Goal: Information Seeking & Learning: Learn about a topic

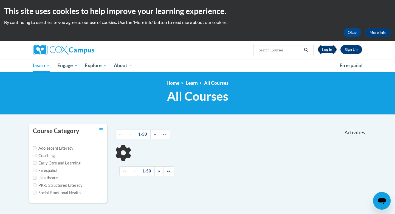
click at [335, 48] on link "Log In" at bounding box center [327, 49] width 19 height 9
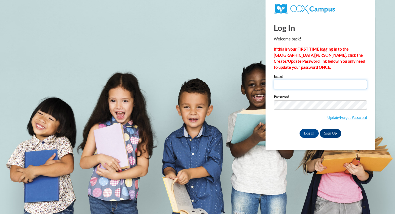
click at [283, 85] on input "Email" at bounding box center [320, 84] width 93 height 9
type input "khushinayak7777@gmail.com"
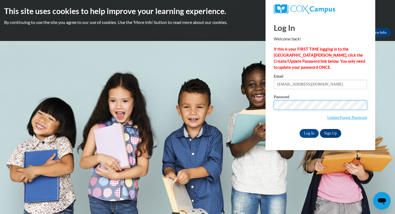
click at [300, 129] on input "Log In" at bounding box center [309, 133] width 19 height 9
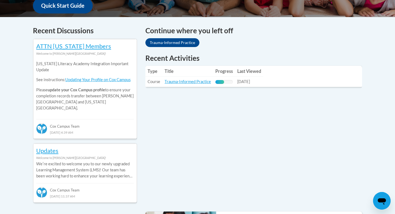
scroll to position [219, 0]
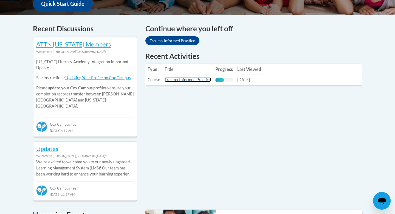
click at [194, 80] on link "Trauma-Informed Practice" at bounding box center [188, 79] width 46 height 5
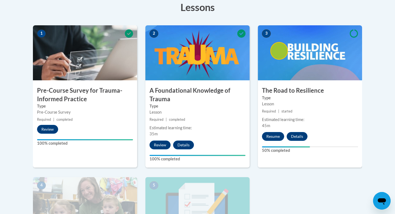
scroll to position [163, 0]
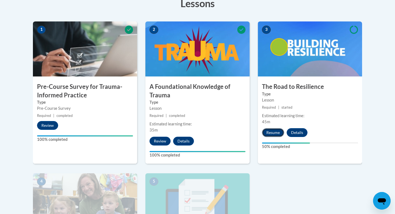
click at [273, 132] on button "Resume" at bounding box center [273, 132] width 22 height 9
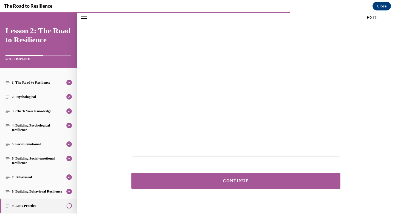
scroll to position [97, 0]
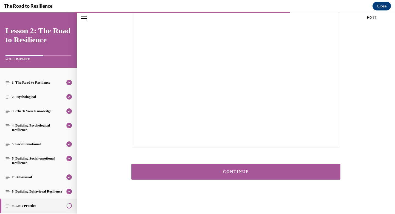
click at [235, 176] on button "CONTINUE" at bounding box center [235, 172] width 209 height 16
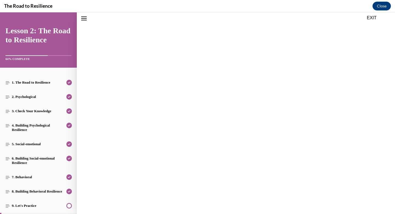
scroll to position [80, 0]
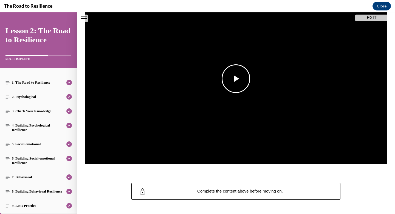
click at [236, 79] on span "Video player" at bounding box center [236, 79] width 0 height 0
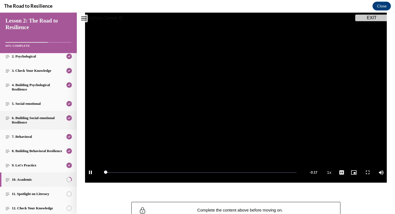
scroll to position [89, 0]
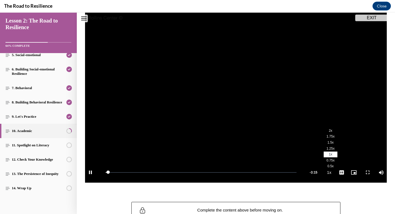
click at [332, 132] on span "2x" at bounding box center [331, 130] width 4 height 4
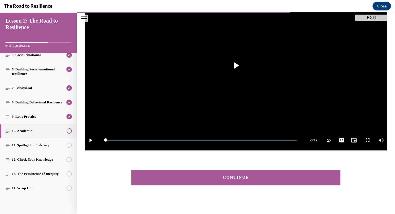
click at [300, 178] on div "CONTINUE" at bounding box center [236, 177] width 192 height 4
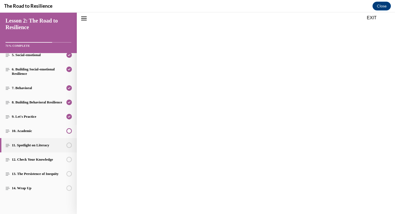
scroll to position [81, 0]
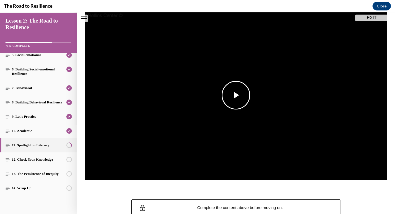
click at [251, 102] on img "Video player" at bounding box center [236, 95] width 302 height 170
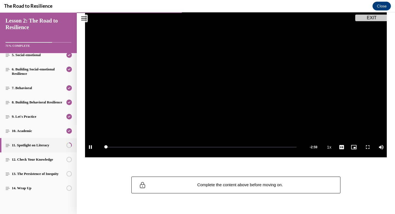
scroll to position [86, 0]
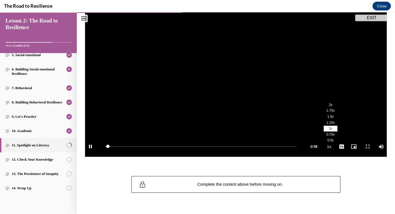
click at [331, 104] on span "2x" at bounding box center [331, 105] width 4 height 4
click at [324, 166] on div "Video Player is loading. Play Video Pause Loaded : 2.68% 0:03 Remaining Time - …" at bounding box center [236, 74] width 318 height 186
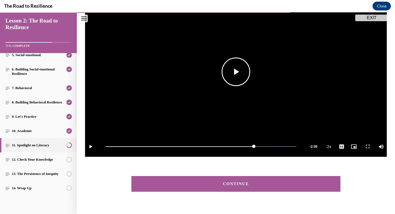
click at [253, 72] on video "Video player" at bounding box center [236, 72] width 302 height 170
drag, startPoint x: 112, startPoint y: 145, endPoint x: 296, endPoint y: 142, distance: 184.2
click at [296, 142] on div "Loaded : 100.00% 2:57 2:57" at bounding box center [201, 146] width 197 height 21
click at [275, 178] on button "CONTINUE" at bounding box center [235, 184] width 209 height 16
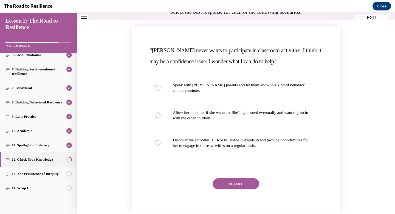
scroll to position [63, 0]
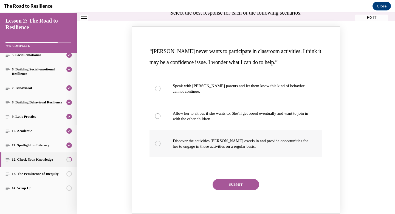
click at [202, 152] on label "Discover the activities Mattison excels in and provide opportunities for her to…" at bounding box center [236, 143] width 173 height 27
click at [161, 146] on input "Discover the activities Mattison excels in and provide opportunities for her to…" at bounding box center [157, 143] width 5 height 5
radio input "true"
click at [240, 187] on button "SUBMIT" at bounding box center [236, 184] width 47 height 11
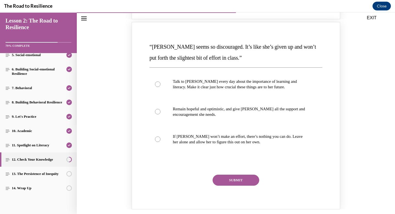
scroll to position [307, 0]
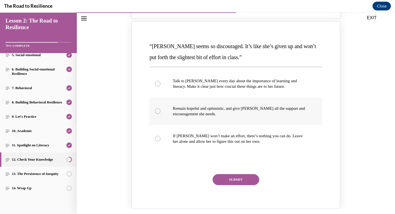
click at [207, 117] on label "Remain hopeful and optimistic, and give Alyson all the support and encouragemen…" at bounding box center [236, 110] width 173 height 27
click at [161, 114] on input "Remain hopeful and optimistic, and give Alyson all the support and encouragemen…" at bounding box center [157, 110] width 5 height 5
radio input "true"
click at [232, 177] on button "SUBMIT" at bounding box center [236, 179] width 47 height 11
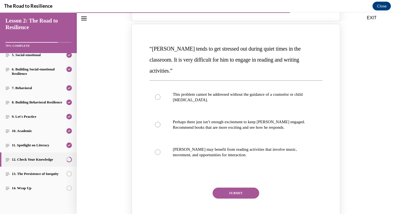
scroll to position [544, 0]
click at [217, 147] on p "Harrison may benefit from reading activities that involve music, movement, and …" at bounding box center [241, 152] width 136 height 11
click at [161, 149] on input "Harrison may benefit from reading activities that involve music, movement, and …" at bounding box center [157, 151] width 5 height 5
radio input "true"
click at [231, 187] on button "SUBMIT" at bounding box center [236, 192] width 47 height 11
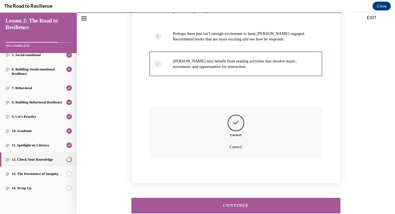
scroll to position [655, 0]
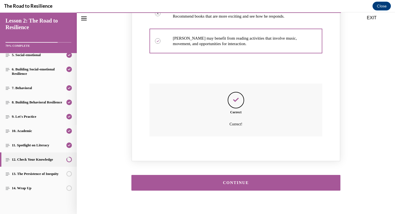
click at [238, 175] on button "CONTINUE" at bounding box center [235, 183] width 209 height 16
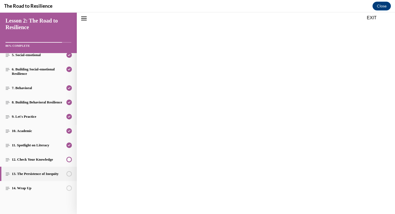
scroll to position [638, 0]
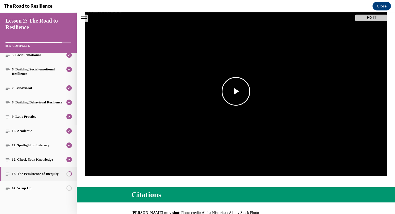
click at [236, 91] on span "Video player" at bounding box center [236, 91] width 0 height 0
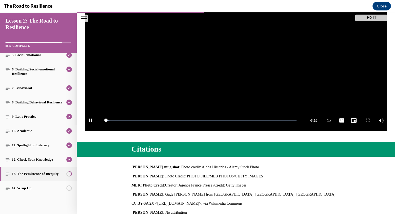
scroll to position [113, 0]
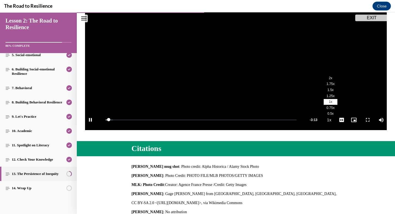
click at [331, 80] on span "2x" at bounding box center [331, 78] width 4 height 4
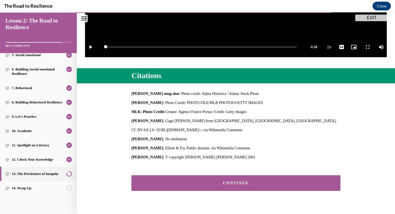
scroll to position [197, 0]
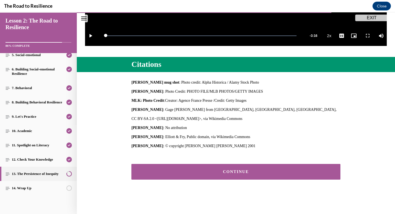
click at [281, 172] on div "CONTINUE" at bounding box center [236, 171] width 192 height 4
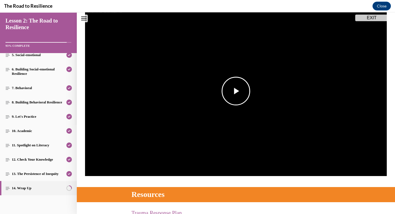
click at [236, 91] on span "Video player" at bounding box center [236, 91] width 0 height 0
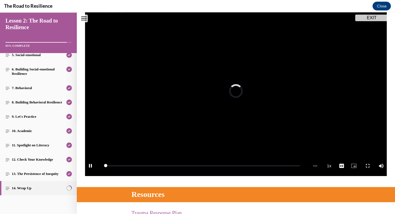
scroll to position [60, 0]
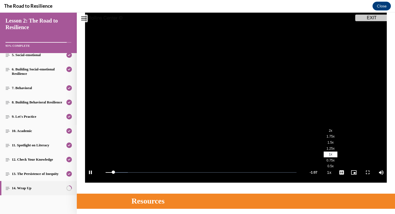
click at [333, 128] on li "2x" at bounding box center [331, 130] width 14 height 6
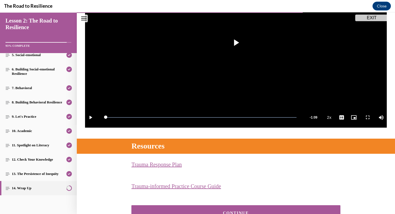
scroll to position [156, 0]
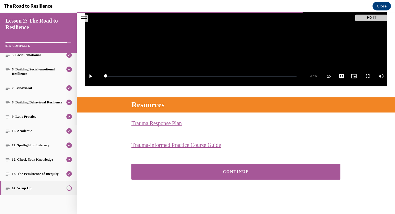
click at [255, 168] on button "CONTINUE" at bounding box center [235, 172] width 209 height 16
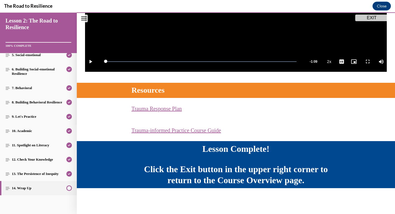
scroll to position [171, 0]
click at [379, 18] on button "EXIT" at bounding box center [371, 18] width 33 height 7
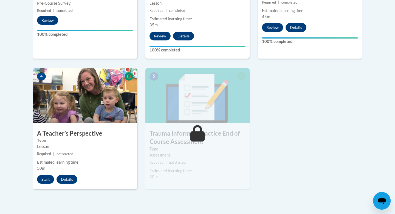
scroll to position [288, 0]
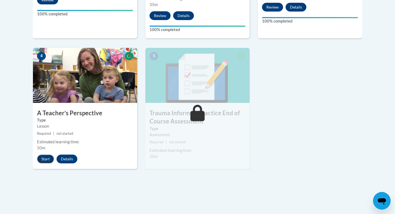
click at [47, 160] on button "Start" at bounding box center [45, 158] width 17 height 9
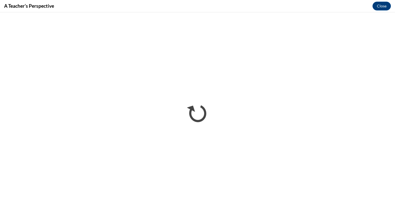
scroll to position [0, 0]
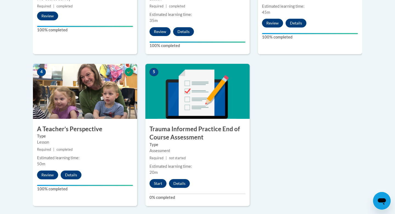
scroll to position [286, 0]
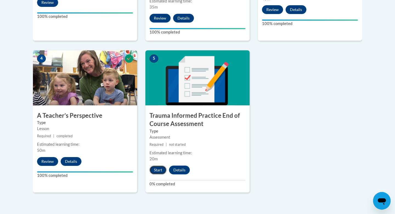
click at [156, 170] on button "Start" at bounding box center [158, 169] width 17 height 9
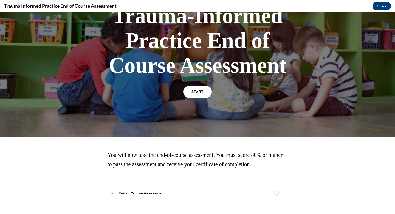
scroll to position [50, 0]
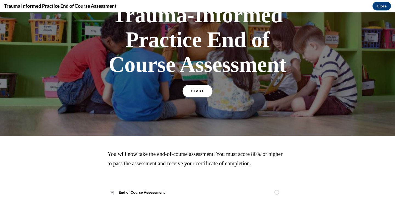
click at [194, 89] on span "START" at bounding box center [197, 91] width 13 height 4
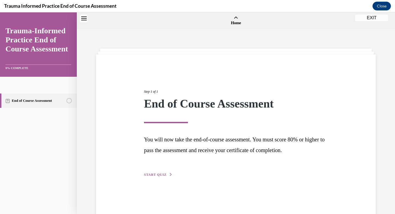
scroll to position [17, 0]
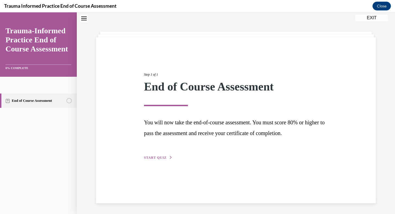
click at [161, 156] on span "START QUIZ" at bounding box center [155, 157] width 23 height 4
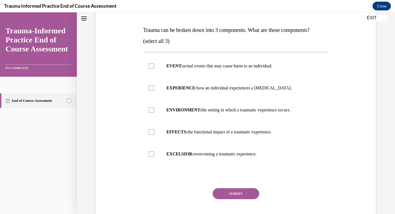
scroll to position [80, 0]
click at [158, 68] on label "EVENT: actual events that may cause harm to an individual." at bounding box center [236, 66] width 186 height 22
click at [154, 68] on input "EVENT: actual events that may cause harm to an individual." at bounding box center [151, 65] width 5 height 5
checkbox input "true"
click at [155, 102] on label "ENVIRONMENT: the setting in which a traumatic experience occurs." at bounding box center [236, 110] width 186 height 22
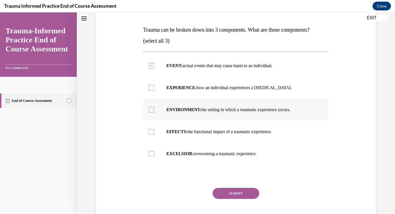
click at [154, 107] on input "ENVIRONMENT: the setting in which a traumatic experience occurs." at bounding box center [151, 109] width 5 height 5
checkbox input "true"
click at [155, 127] on label "EFFECTS: the functional impact of a traumatic experience." at bounding box center [236, 132] width 186 height 22
click at [154, 129] on input "EFFECTS: the functional impact of a traumatic experience." at bounding box center [151, 131] width 5 height 5
checkbox input "true"
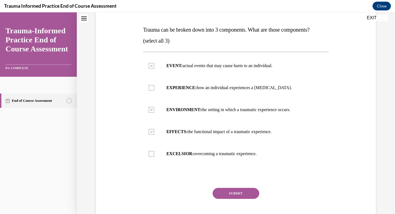
click at [239, 192] on button "SUBMIT" at bounding box center [236, 192] width 47 height 11
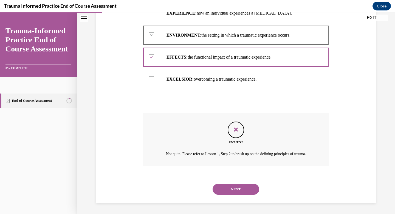
scroll to position [161, 0]
click at [239, 189] on button "NEXT" at bounding box center [236, 188] width 47 height 11
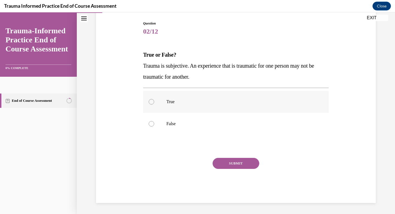
click at [191, 110] on label "True" at bounding box center [236, 102] width 186 height 22
click at [154, 104] on input "True" at bounding box center [151, 101] width 5 height 5
radio input "true"
click at [233, 159] on button "SUBMIT" at bounding box center [236, 163] width 47 height 11
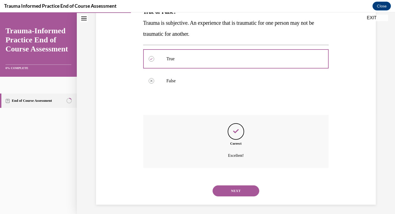
scroll to position [100, 0]
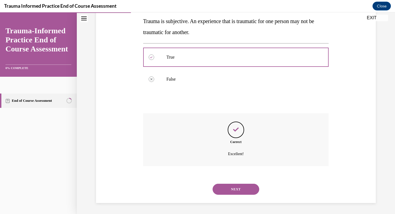
click at [230, 186] on button "NEXT" at bounding box center [236, 188] width 47 height 11
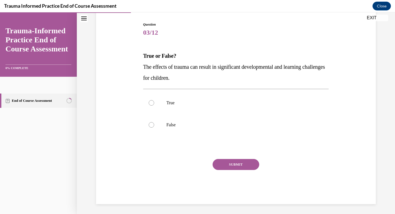
scroll to position [55, 0]
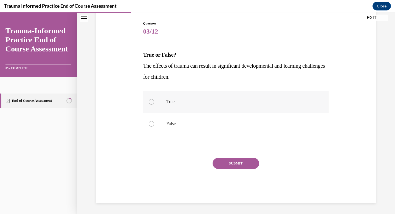
click at [169, 111] on label "True" at bounding box center [236, 102] width 186 height 22
click at [154, 104] on input "True" at bounding box center [151, 101] width 5 height 5
radio input "true"
click at [229, 163] on button "SUBMIT" at bounding box center [236, 163] width 47 height 11
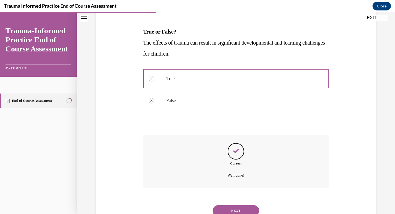
scroll to position [100, 0]
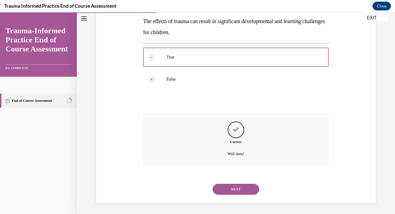
click at [230, 191] on button "NEXT" at bounding box center [236, 188] width 47 height 11
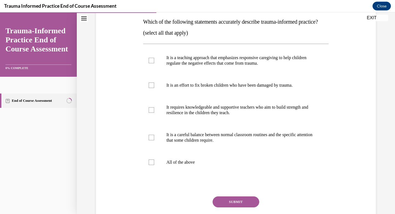
scroll to position [91, 0]
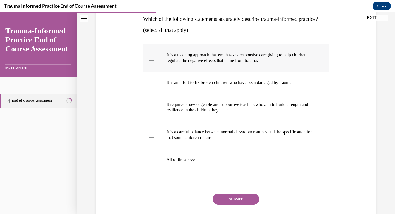
click at [166, 71] on label "It is a teaching approach that emphasizes responsive caregiving to help childre…" at bounding box center [236, 57] width 186 height 27
click at [154, 60] on input "It is a teaching approach that emphasizes responsive caregiving to help childre…" at bounding box center [151, 57] width 5 height 5
checkbox input "true"
click at [161, 116] on label "It requires knowledgeable and supportive teachers who aim to build strength and…" at bounding box center [236, 106] width 186 height 27
click at [154, 110] on input "It requires knowledgeable and supportive teachers who aim to build strength and…" at bounding box center [151, 106] width 5 height 5
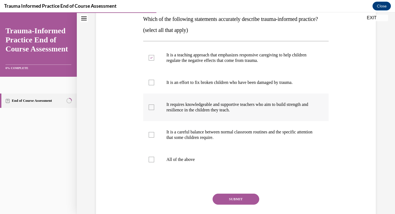
checkbox input "true"
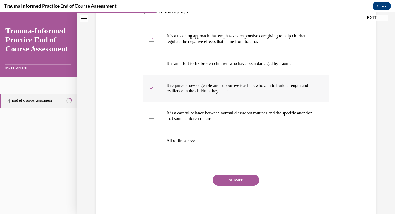
scroll to position [111, 0]
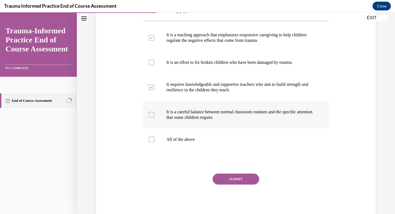
click at [161, 127] on label "It is a careful balance between normal classroom routines and the specific atte…" at bounding box center [236, 114] width 186 height 27
click at [154, 117] on input "It is a careful balance between normal classroom routines and the specific atte…" at bounding box center [151, 114] width 5 height 5
checkbox input "true"
click at [231, 184] on button "SUBMIT" at bounding box center [236, 178] width 47 height 11
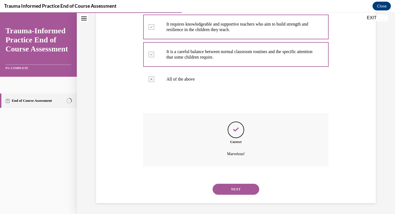
scroll to position [182, 0]
click at [243, 188] on button "NEXT" at bounding box center [236, 188] width 47 height 11
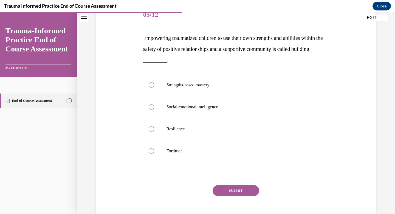
scroll to position [72, 0]
click at [156, 86] on label "Strengths-based mastery" at bounding box center [236, 85] width 186 height 22
click at [154, 86] on input "Strengths-based mastery" at bounding box center [151, 84] width 5 height 5
radio input "true"
click at [244, 191] on button "SUBMIT" at bounding box center [236, 189] width 47 height 11
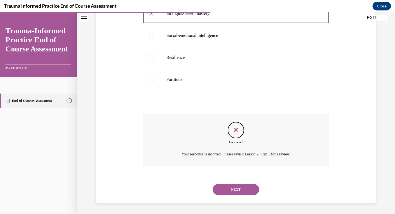
scroll to position [144, 0]
click at [168, 55] on p "Resilience" at bounding box center [241, 56] width 149 height 5
click at [235, 186] on button "NEXT" at bounding box center [236, 188] width 47 height 11
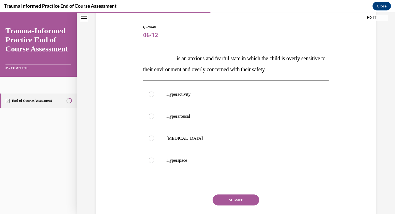
scroll to position [53, 0]
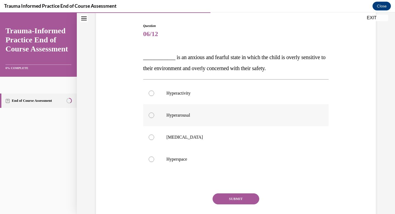
click at [210, 119] on label "Hyperarousal" at bounding box center [236, 115] width 186 height 22
click at [154, 118] on input "Hyperarousal" at bounding box center [151, 114] width 5 height 5
radio input "true"
click at [233, 190] on div "Question 06/12 ____________ is an anxious and fearful state in which the child …" at bounding box center [236, 130] width 186 height 215
click at [231, 195] on button "SUBMIT" at bounding box center [236, 198] width 47 height 11
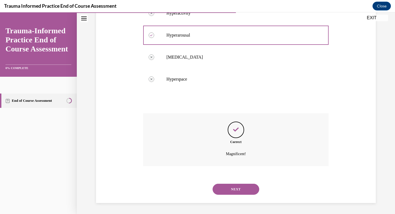
click at [228, 187] on button "NEXT" at bounding box center [236, 188] width 47 height 11
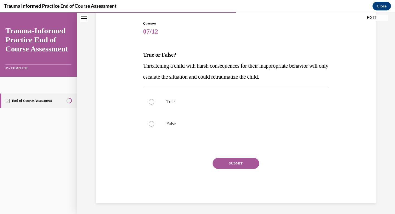
scroll to position [55, 0]
click at [183, 104] on p "True" at bounding box center [241, 101] width 149 height 5
click at [154, 104] on input "True" at bounding box center [151, 101] width 5 height 5
radio input "true"
click at [229, 158] on button "SUBMIT" at bounding box center [236, 163] width 47 height 11
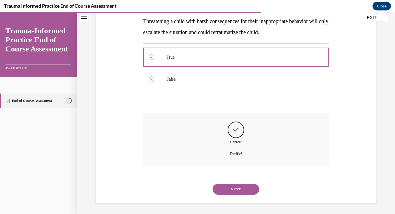
click at [230, 186] on button "NEXT" at bounding box center [236, 188] width 47 height 11
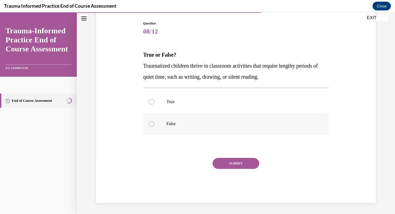
click at [178, 125] on p "False" at bounding box center [241, 123] width 149 height 5
click at [154, 125] on input "False" at bounding box center [151, 123] width 5 height 5
radio input "true"
click at [225, 157] on div "Question 08/12 True or False? Traumatized children thrive in classroom activiti…" at bounding box center [236, 112] width 186 height 182
click at [226, 161] on button "SUBMIT" at bounding box center [236, 163] width 47 height 11
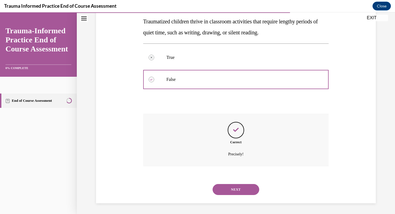
scroll to position [100, 0]
click at [226, 186] on button "NEXT" at bounding box center [236, 188] width 47 height 11
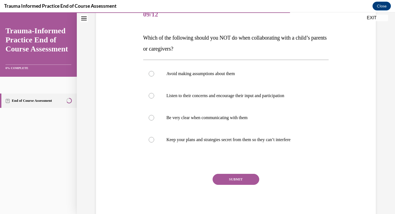
scroll to position [73, 0]
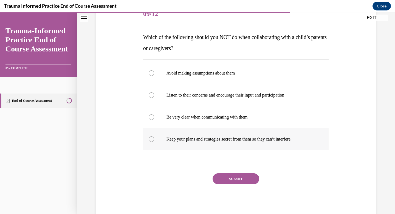
click at [200, 139] on p "Keep your plans and strategies secret from them so they can’t interfere" at bounding box center [241, 138] width 149 height 5
click at [154, 139] on input "Keep your plans and strategies secret from them so they can’t interfere" at bounding box center [151, 138] width 5 height 5
radio input "true"
click at [226, 174] on button "SUBMIT" at bounding box center [236, 178] width 47 height 11
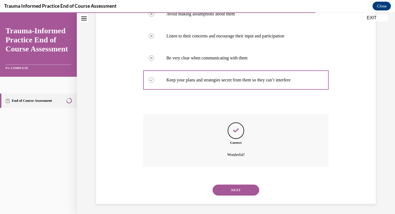
scroll to position [133, 0]
click at [231, 188] on button "NEXT" at bounding box center [236, 188] width 47 height 11
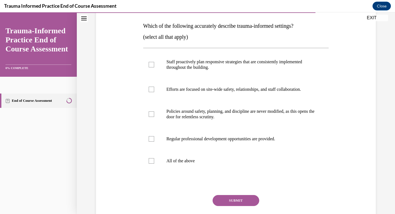
scroll to position [85, 0]
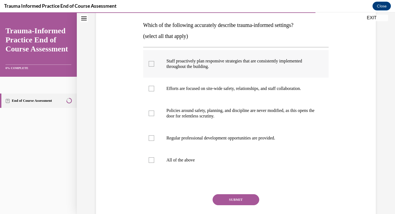
click at [175, 72] on label "Staff proactively plan responsive strategies that are consistently implemented …" at bounding box center [236, 63] width 186 height 27
click at [154, 66] on input "Staff proactively plan responsive strategies that are consistently implemented …" at bounding box center [151, 63] width 5 height 5
checkbox input "true"
click at [171, 91] on label "Efforts are focused on site-wide safety, relationships, and staff collaboration." at bounding box center [236, 88] width 186 height 22
click at [154, 91] on input "Efforts are focused on site-wide safety, relationships, and staff collaboration." at bounding box center [151, 88] width 5 height 5
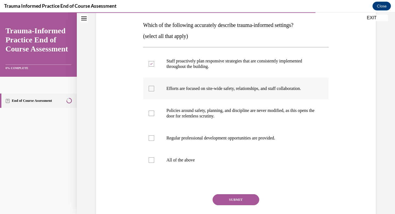
checkbox input "true"
click at [172, 111] on p "Policies around safety, planning, and discipline are never modified, as this op…" at bounding box center [241, 113] width 149 height 11
click at [154, 111] on input "Policies around safety, planning, and discipline are never modified, as this op…" at bounding box center [151, 112] width 5 height 5
checkbox input "true"
click at [173, 166] on label "All of the above" at bounding box center [236, 160] width 186 height 22
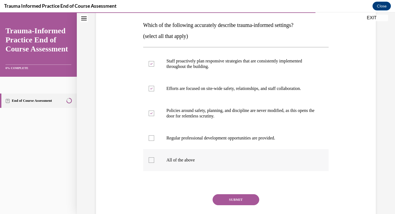
click at [154, 163] on input "All of the above" at bounding box center [151, 159] width 5 height 5
checkbox input "true"
click at [208, 139] on p "Regular professional development opportunities are provided." at bounding box center [241, 137] width 149 height 5
click at [154, 139] on input "Regular professional development opportunities are provided." at bounding box center [151, 137] width 5 height 5
checkbox input "true"
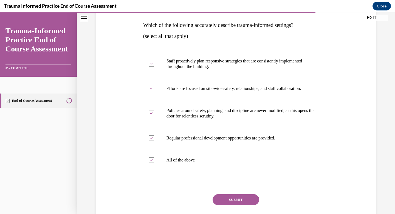
click at [232, 198] on button "SUBMIT" at bounding box center [236, 199] width 47 height 11
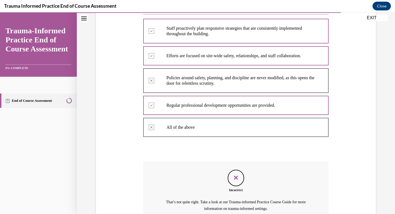
scroll to position [172, 0]
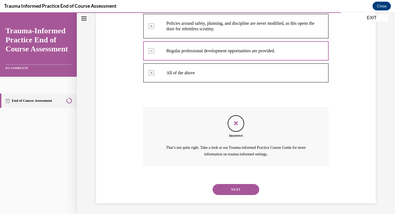
click at [224, 186] on button "NEXT" at bounding box center [236, 189] width 47 height 11
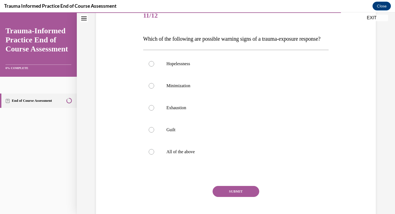
scroll to position [72, 0]
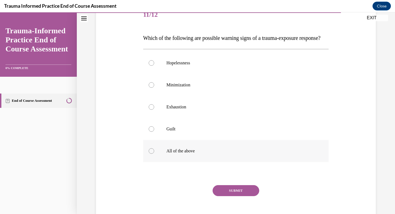
click at [175, 158] on label "All of the above" at bounding box center [236, 151] width 186 height 22
click at [154, 153] on input "All of the above" at bounding box center [151, 150] width 5 height 5
radio input "true"
click at [229, 196] on button "SUBMIT" at bounding box center [236, 190] width 47 height 11
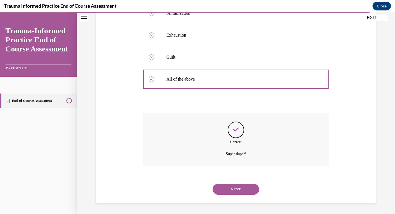
click at [229, 188] on button "NEXT" at bounding box center [236, 188] width 47 height 11
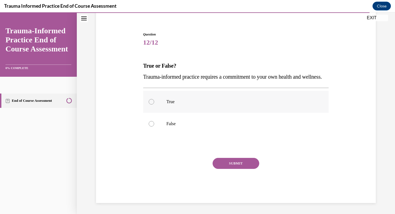
click at [180, 106] on label "True" at bounding box center [236, 102] width 186 height 22
click at [154, 104] on input "True" at bounding box center [151, 101] width 5 height 5
radio input "true"
click at [239, 162] on button "SUBMIT" at bounding box center [236, 163] width 47 height 11
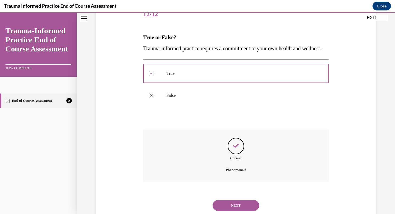
scroll to position [100, 0]
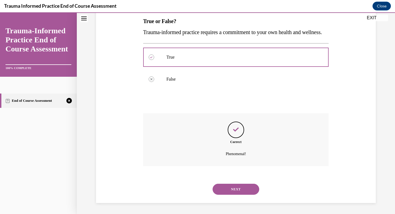
click at [233, 191] on button "NEXT" at bounding box center [236, 188] width 47 height 11
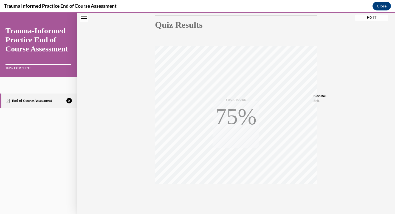
scroll to position [80, 0]
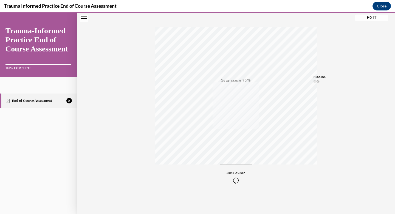
click at [239, 181] on icon "button" at bounding box center [235, 180] width 19 height 6
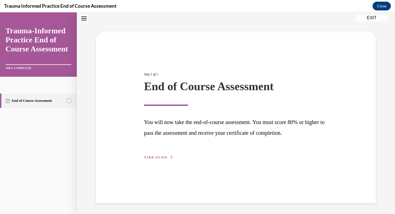
click at [254, 155] on div "Step 1 of 1 End of Course Assessment You will now take the end-of-course assess…" at bounding box center [236, 109] width 192 height 101
click at [164, 156] on span "TAKE AGAIN" at bounding box center [155, 157] width 23 height 4
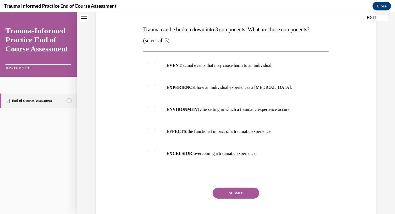
scroll to position [84, 0]
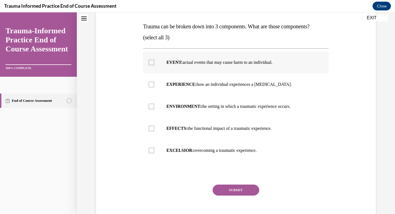
click at [156, 55] on label "EVENT: actual events that may cause harm to an individual." at bounding box center [236, 62] width 186 height 22
click at [154, 60] on input "EVENT: actual events that may cause harm to an individual." at bounding box center [151, 62] width 5 height 5
checkbox input "true"
click at [156, 80] on label "EXPERIENCE: how an individual experiences a stressor." at bounding box center [236, 84] width 186 height 22
click at [154, 82] on input "EXPERIENCE: how an individual experiences a stressor." at bounding box center [151, 84] width 5 height 5
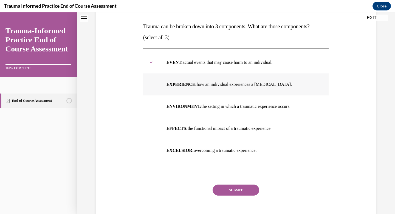
checkbox input "true"
click at [158, 120] on label "EFFECTS: the functional impact of a traumatic experience." at bounding box center [236, 128] width 186 height 22
click at [154, 125] on input "EFFECTS: the functional impact of a traumatic experience." at bounding box center [151, 127] width 5 height 5
checkbox input "true"
click at [227, 187] on button "SUBMIT" at bounding box center [236, 189] width 47 height 11
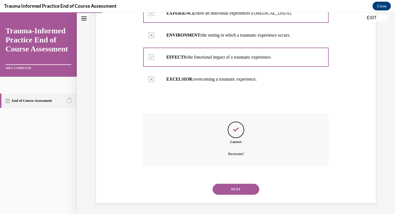
click at [242, 188] on button "NEXT" at bounding box center [236, 188] width 47 height 11
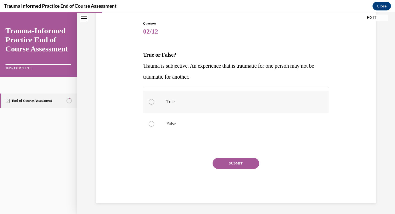
click at [182, 104] on label "True" at bounding box center [236, 102] width 186 height 22
click at [154, 104] on input "True" at bounding box center [151, 101] width 5 height 5
radio input "true"
click at [233, 163] on button "SUBMIT" at bounding box center [236, 163] width 47 height 11
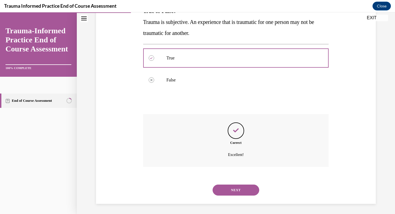
scroll to position [100, 0]
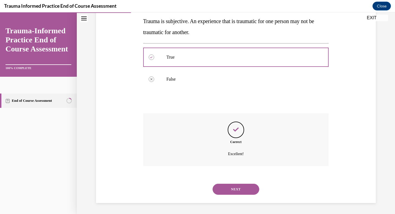
click at [242, 184] on div "NEXT" at bounding box center [236, 189] width 186 height 22
click at [241, 188] on button "NEXT" at bounding box center [236, 188] width 47 height 11
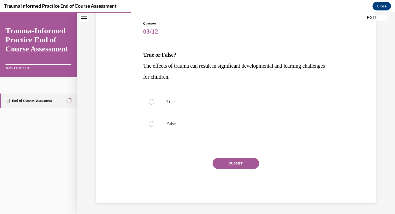
scroll to position [55, 0]
click at [175, 104] on p "True" at bounding box center [241, 101] width 149 height 5
click at [154, 104] on input "True" at bounding box center [151, 101] width 5 height 5
radio input "true"
click at [236, 169] on div "SUBMIT" at bounding box center [236, 171] width 186 height 27
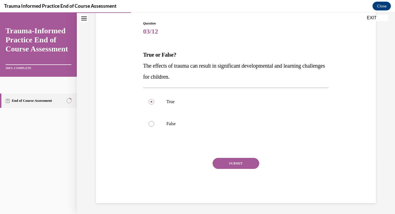
click at [235, 163] on button "SUBMIT" at bounding box center [236, 163] width 47 height 11
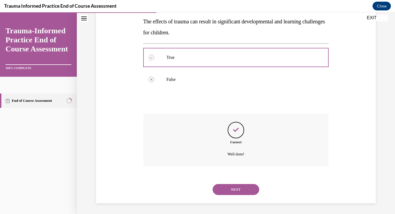
scroll to position [100, 0]
click at [230, 190] on button "NEXT" at bounding box center [236, 188] width 47 height 11
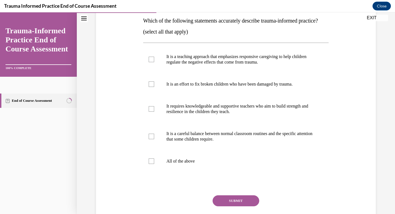
scroll to position [94, 0]
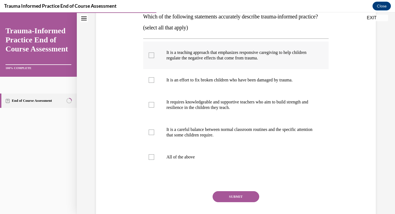
click at [161, 69] on label "It is a teaching approach that emphasizes responsive caregiving to help childre…" at bounding box center [236, 54] width 186 height 27
click at [154, 58] on input "It is a teaching approach that emphasizes responsive caregiving to help childre…" at bounding box center [151, 54] width 5 height 5
checkbox input "true"
click at [167, 110] on p "It requires knowledgeable and supportive teachers who aim to build strength and…" at bounding box center [241, 104] width 149 height 11
click at [154, 107] on input "It requires knowledgeable and supportive teachers who aim to build strength and…" at bounding box center [151, 104] width 5 height 5
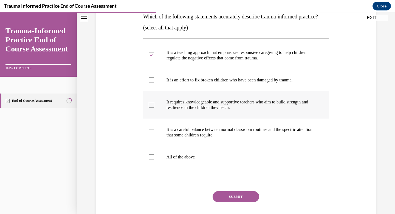
checkbox input "true"
click at [190, 146] on label "It is a careful balance between normal classroom routines and the specific atte…" at bounding box center [236, 131] width 186 height 27
click at [154, 135] on input "It is a careful balance between normal classroom routines and the specific atte…" at bounding box center [151, 131] width 5 height 5
checkbox input "true"
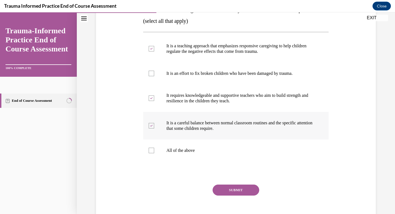
scroll to position [101, 0]
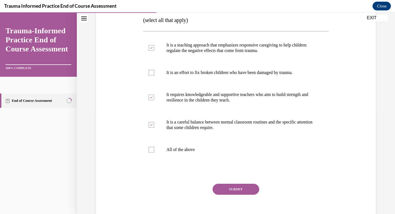
click at [242, 194] on button "SUBMIT" at bounding box center [236, 188] width 47 height 11
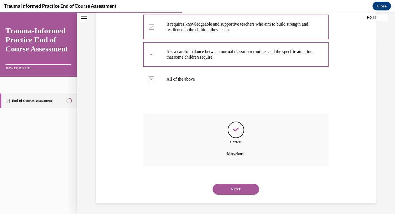
scroll to position [182, 0]
click at [236, 189] on button "NEXT" at bounding box center [236, 188] width 47 height 11
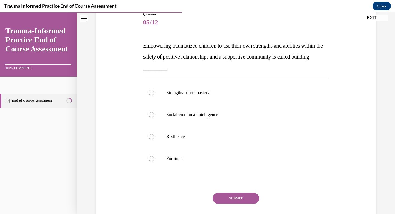
scroll to position [69, 0]
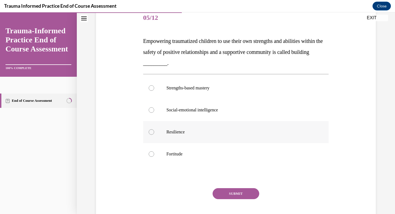
click at [173, 135] on label "Resilience" at bounding box center [236, 132] width 186 height 22
click at [154, 135] on input "Resilience" at bounding box center [151, 131] width 5 height 5
radio input "true"
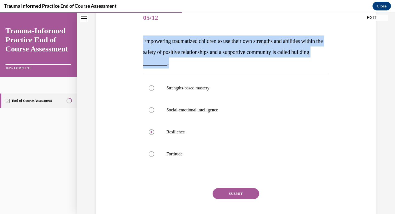
drag, startPoint x: 195, startPoint y: 64, endPoint x: 142, endPoint y: 41, distance: 57.9
click at [142, 41] on div "Question 05/12 Empowering traumatized children to use their own strengths and a…" at bounding box center [236, 116] width 189 height 234
copy span "Empowering traumatized children to use their own strengths and abilities within…"
click at [231, 193] on button "SUBMIT" at bounding box center [236, 193] width 47 height 11
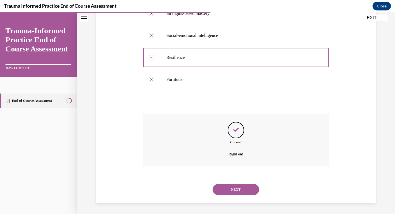
scroll to position [144, 0]
click at [234, 183] on button "NEXT" at bounding box center [236, 188] width 47 height 11
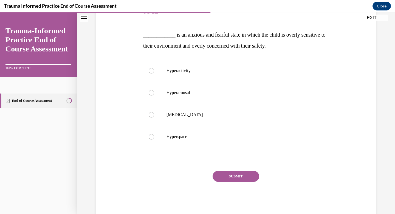
scroll to position [77, 0]
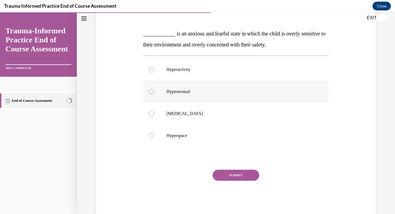
click at [184, 94] on label "Hyperarousal" at bounding box center [236, 91] width 186 height 22
click at [154, 94] on input "Hyperarousal" at bounding box center [151, 91] width 5 height 5
radio input "true"
click at [237, 175] on button "SUBMIT" at bounding box center [236, 174] width 47 height 11
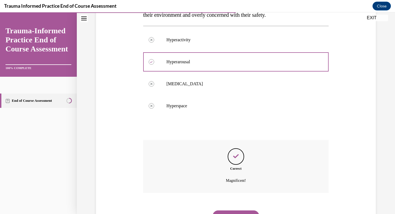
scroll to position [133, 0]
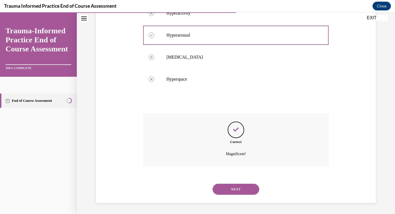
click at [237, 184] on button "NEXT" at bounding box center [236, 188] width 47 height 11
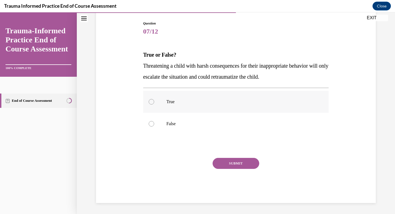
click at [192, 105] on label "True" at bounding box center [236, 102] width 186 height 22
click at [154, 104] on input "True" at bounding box center [151, 101] width 5 height 5
radio input "true"
click at [233, 161] on button "SUBMIT" at bounding box center [236, 163] width 47 height 11
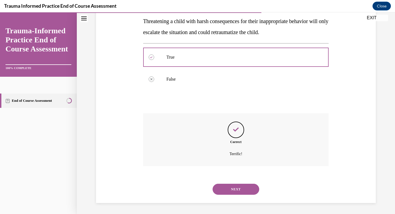
click at [234, 187] on button "NEXT" at bounding box center [236, 188] width 47 height 11
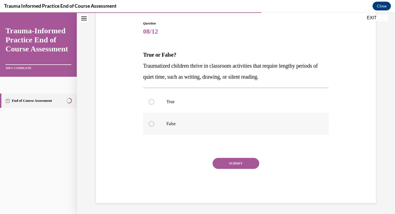
click at [202, 121] on p "False" at bounding box center [241, 123] width 149 height 5
click at [154, 121] on input "False" at bounding box center [151, 123] width 5 height 5
radio input "true"
click at [225, 167] on button "SUBMIT" at bounding box center [236, 163] width 47 height 11
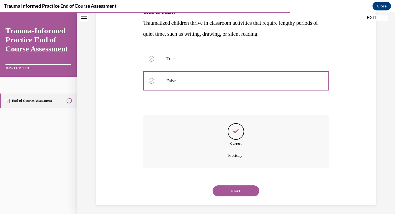
scroll to position [100, 0]
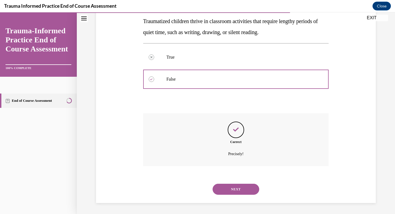
click at [232, 186] on button "NEXT" at bounding box center [236, 188] width 47 height 11
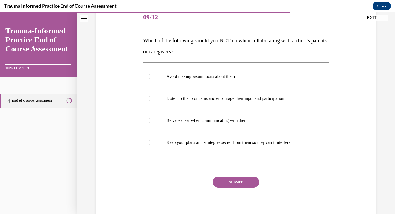
scroll to position [71, 0]
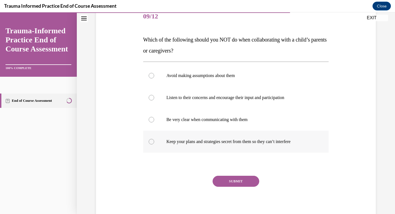
click at [165, 139] on label "Keep your plans and strategies secret from them so they can’t interfere" at bounding box center [236, 141] width 186 height 22
click at [154, 139] on input "Keep your plans and strategies secret from them so they can’t interfere" at bounding box center [151, 141] width 5 height 5
radio input "true"
click at [225, 181] on button "SUBMIT" at bounding box center [236, 180] width 47 height 11
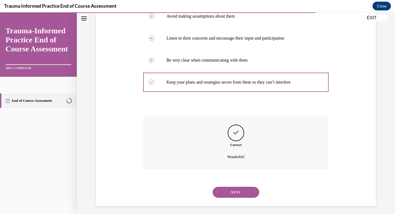
scroll to position [133, 0]
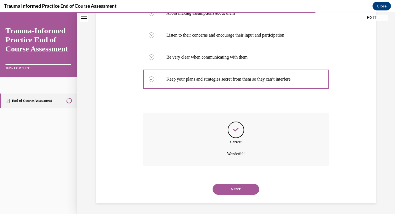
click at [236, 187] on button "NEXT" at bounding box center [236, 188] width 47 height 11
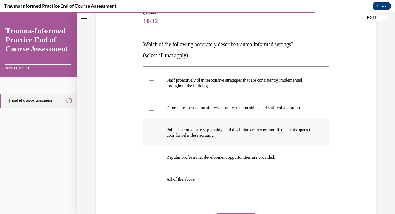
scroll to position [68, 0]
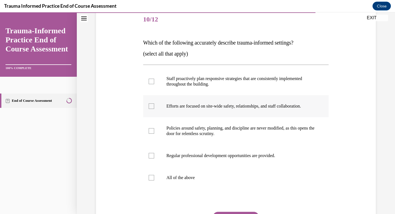
click at [214, 103] on label "Efforts are focused on site-wide safety, relationships, and staff collaboration." at bounding box center [236, 106] width 186 height 22
click at [154, 103] on input "Efforts are focused on site-wide safety, relationships, and staff collaboration." at bounding box center [151, 105] width 5 height 5
checkbox input "true"
click at [215, 75] on label "Staff proactively plan responsive strategies that are consistently implemented …" at bounding box center [236, 81] width 186 height 27
click at [154, 79] on input "Staff proactively plan responsive strategies that are consistently implemented …" at bounding box center [151, 81] width 5 height 5
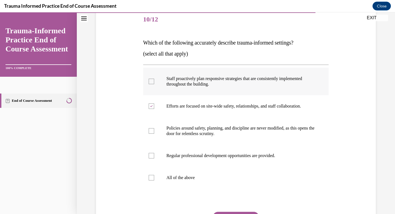
checkbox input "true"
click at [217, 147] on label "Regular professional development opportunities are provided." at bounding box center [236, 155] width 186 height 22
click at [154, 153] on input "Regular professional development opportunities are provided." at bounding box center [151, 155] width 5 height 5
checkbox input "true"
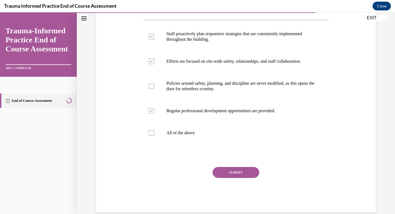
click at [240, 173] on button "SUBMIT" at bounding box center [236, 172] width 47 height 11
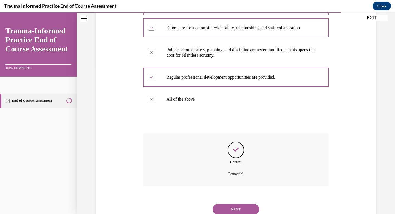
scroll to position [166, 0]
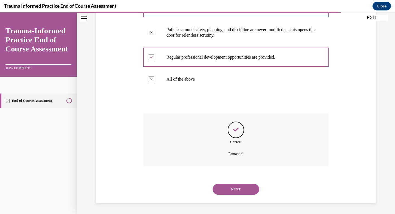
click at [236, 187] on button "NEXT" at bounding box center [236, 188] width 47 height 11
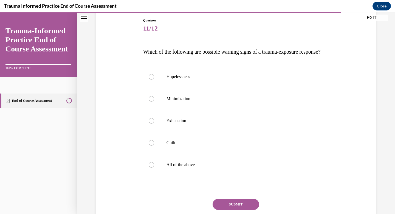
scroll to position [60, 0]
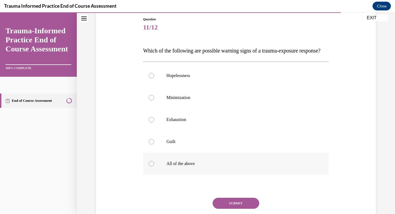
click at [229, 169] on label "All of the above" at bounding box center [236, 163] width 186 height 22
click at [154, 166] on input "All of the above" at bounding box center [151, 163] width 5 height 5
radio input "true"
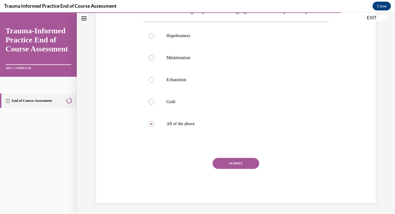
click at [234, 167] on button "SUBMIT" at bounding box center [236, 163] width 47 height 11
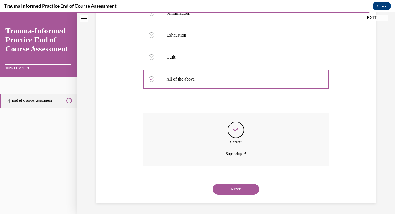
click at [236, 184] on button "NEXT" at bounding box center [236, 188] width 47 height 11
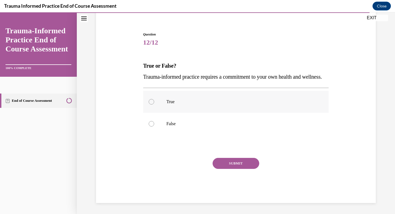
click at [179, 107] on label "True" at bounding box center [236, 102] width 186 height 22
click at [154, 104] on input "True" at bounding box center [151, 101] width 5 height 5
radio input "true"
click at [232, 162] on button "SUBMIT" at bounding box center [236, 163] width 47 height 11
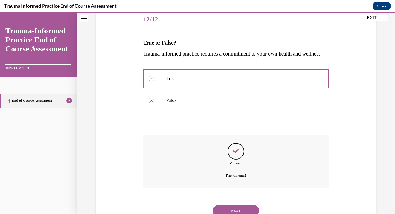
scroll to position [100, 0]
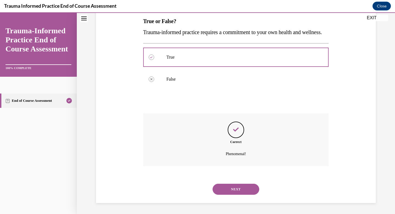
click at [245, 188] on button "NEXT" at bounding box center [236, 188] width 47 height 11
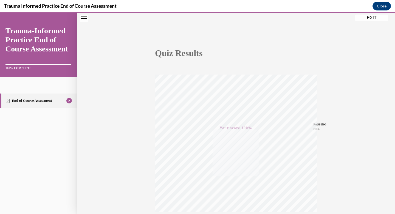
scroll to position [80, 0]
click at [369, 20] on button "EXIT" at bounding box center [371, 18] width 33 height 7
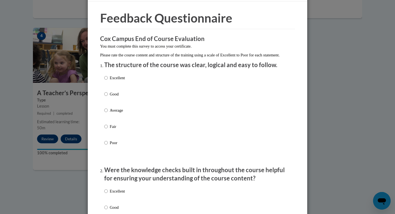
scroll to position [16, 0]
click at [123, 102] on label "Good" at bounding box center [114, 97] width 21 height 15
click at [108, 96] on input "Good" at bounding box center [106, 93] width 4 height 6
radio input "true"
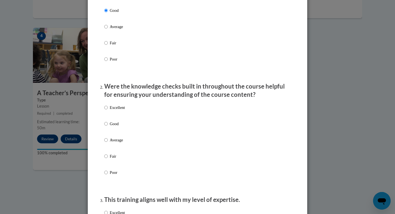
click at [114, 127] on p "Good" at bounding box center [117, 124] width 15 height 6
click at [108, 127] on input "Good" at bounding box center [106, 124] width 4 height 6
radio input "true"
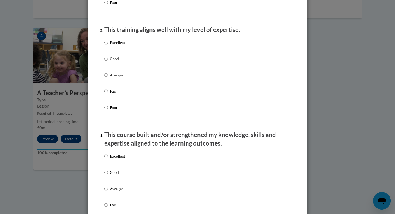
click at [116, 61] on p "Good" at bounding box center [117, 59] width 15 height 6
click at [108, 61] on input "Good" at bounding box center [106, 59] width 4 height 6
radio input "true"
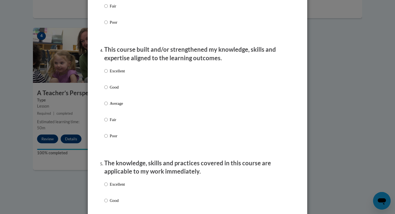
click at [112, 90] on p "Good" at bounding box center [117, 87] width 15 height 6
click at [108, 90] on input "Good" at bounding box center [106, 87] width 4 height 6
radio input "true"
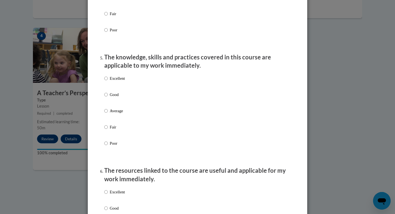
click at [113, 97] on p "Good" at bounding box center [117, 94] width 15 height 6
click at [108, 97] on input "Good" at bounding box center [106, 94] width 4 height 6
radio input "true"
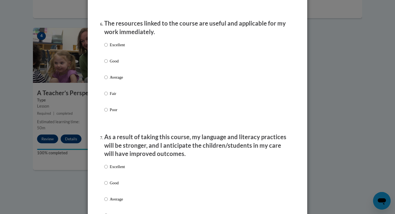
click at [118, 57] on label "Excellent" at bounding box center [114, 49] width 21 height 15
click at [108, 48] on input "Excellent" at bounding box center [106, 45] width 4 height 6
radio input "true"
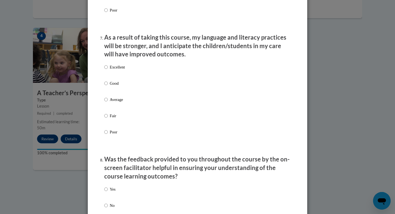
click at [115, 86] on p "Good" at bounding box center [117, 83] width 15 height 6
click at [108, 86] on input "Good" at bounding box center [106, 83] width 4 height 6
radio input "true"
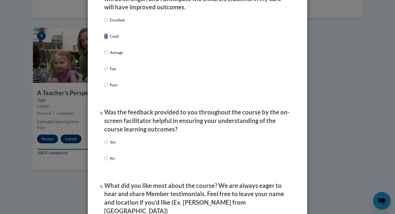
scroll to position [804, 0]
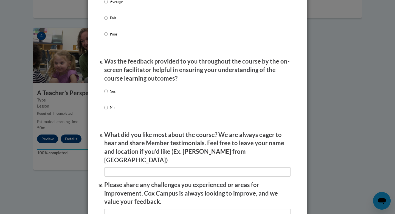
click at [110, 94] on p "Yes" at bounding box center [113, 91] width 6 height 6
click at [108, 94] on input "Yes" at bounding box center [106, 91] width 4 height 6
radio input "true"
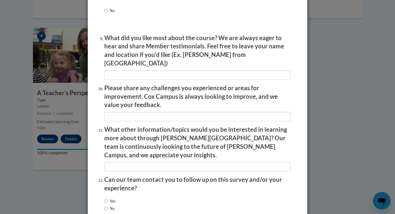
scroll to position [928, 0]
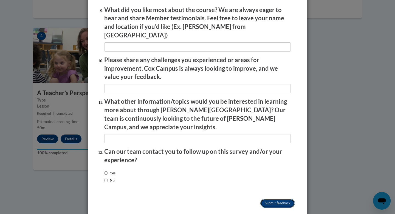
click at [276, 198] on input "Submit feedback" at bounding box center [278, 202] width 35 height 9
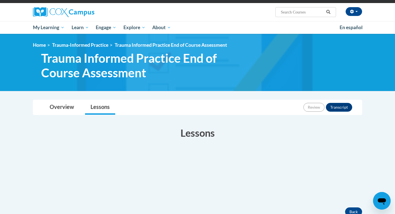
scroll to position [36, 0]
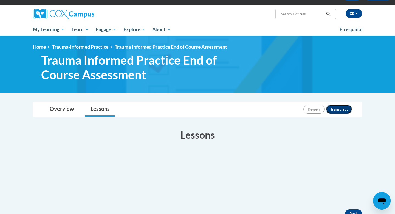
click at [343, 109] on button "Transcript" at bounding box center [339, 109] width 26 height 9
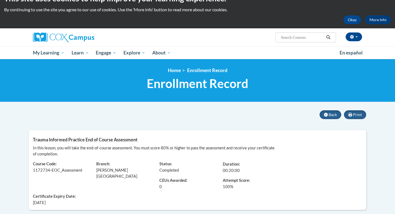
scroll to position [15, 0]
